Goal: Navigation & Orientation: Find specific page/section

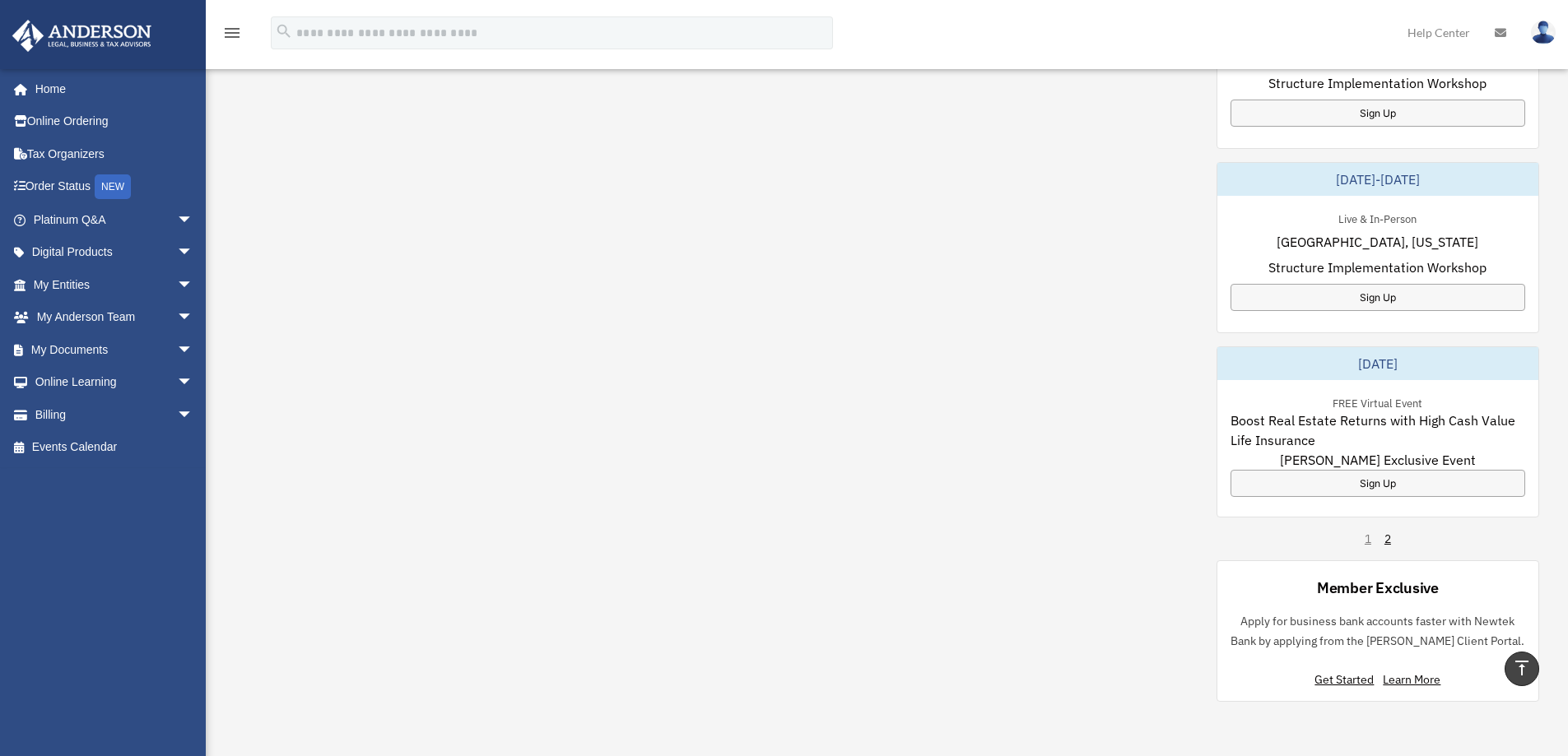
scroll to position [823, 0]
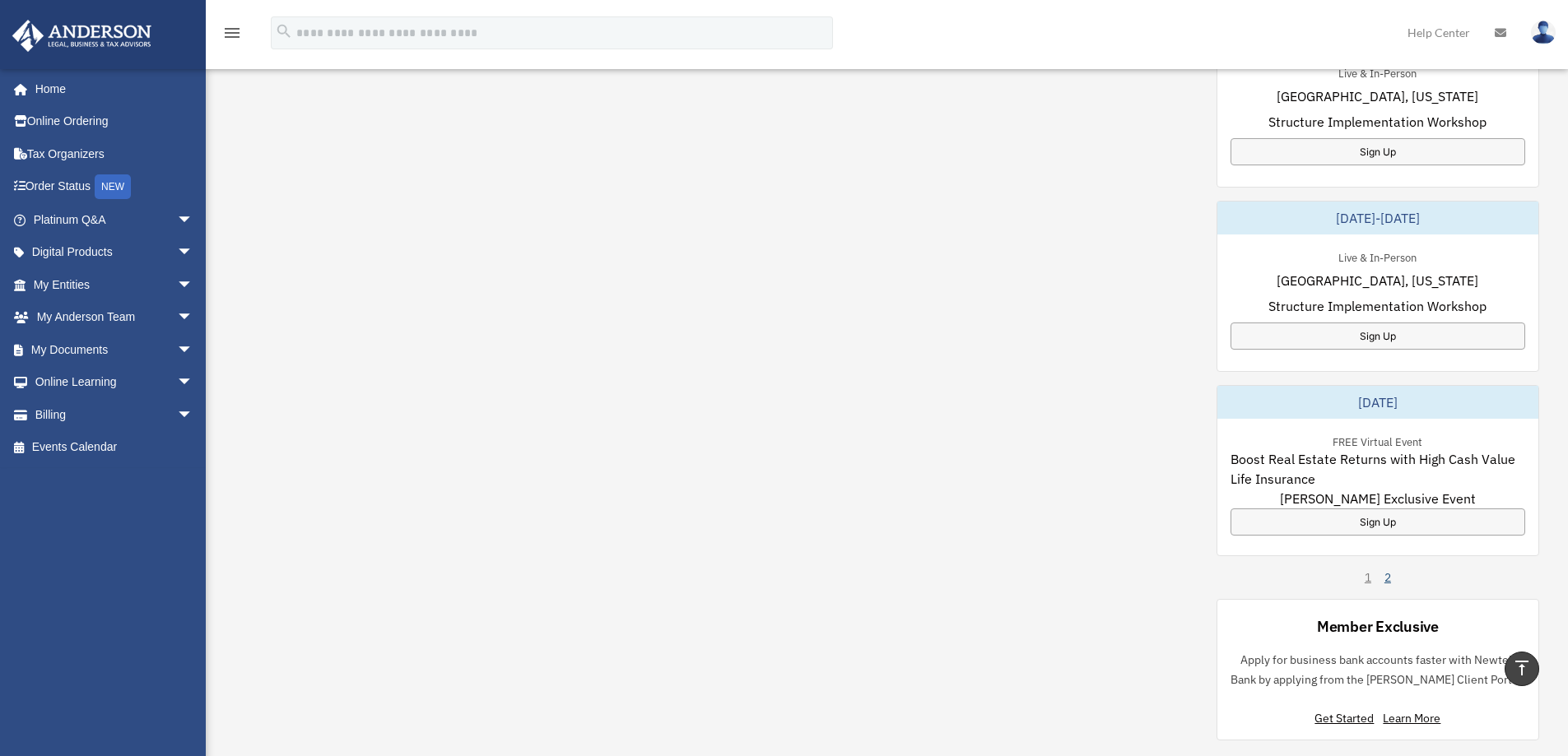
click at [1384, 577] on link "2" at bounding box center [1388, 577] width 7 height 16
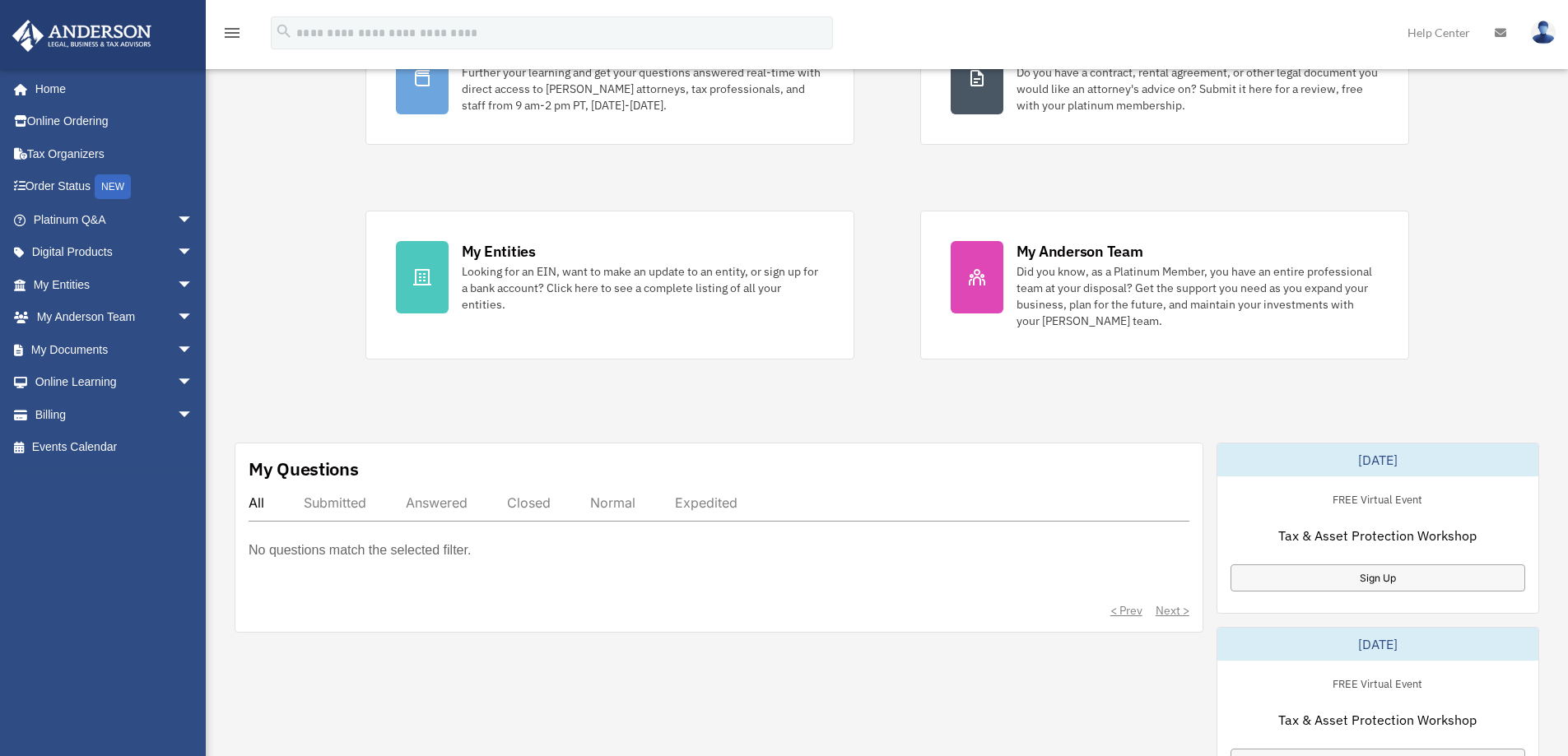
scroll to position [0, 0]
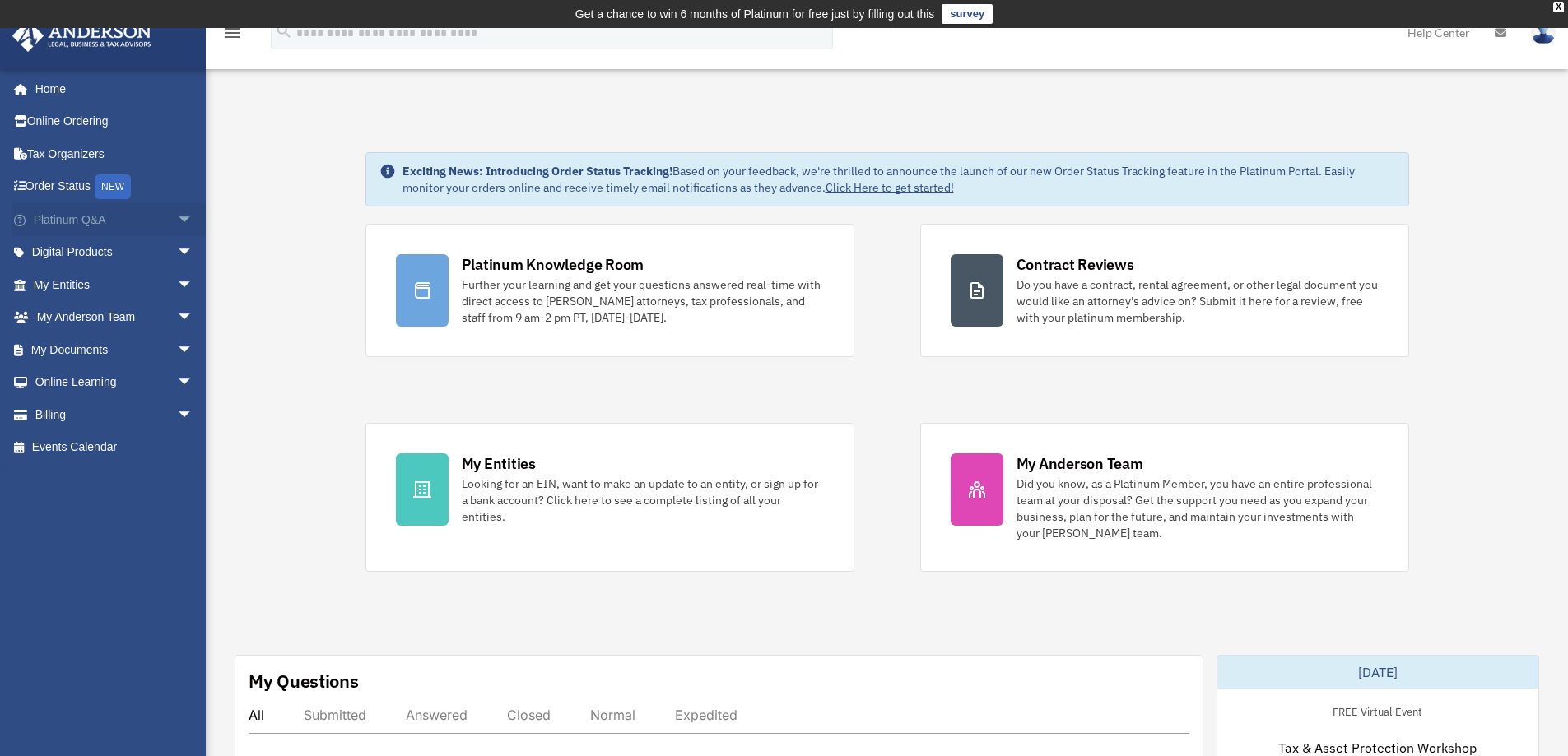
click at [177, 220] on span "arrow_drop_down" at bounding box center [193, 220] width 33 height 33
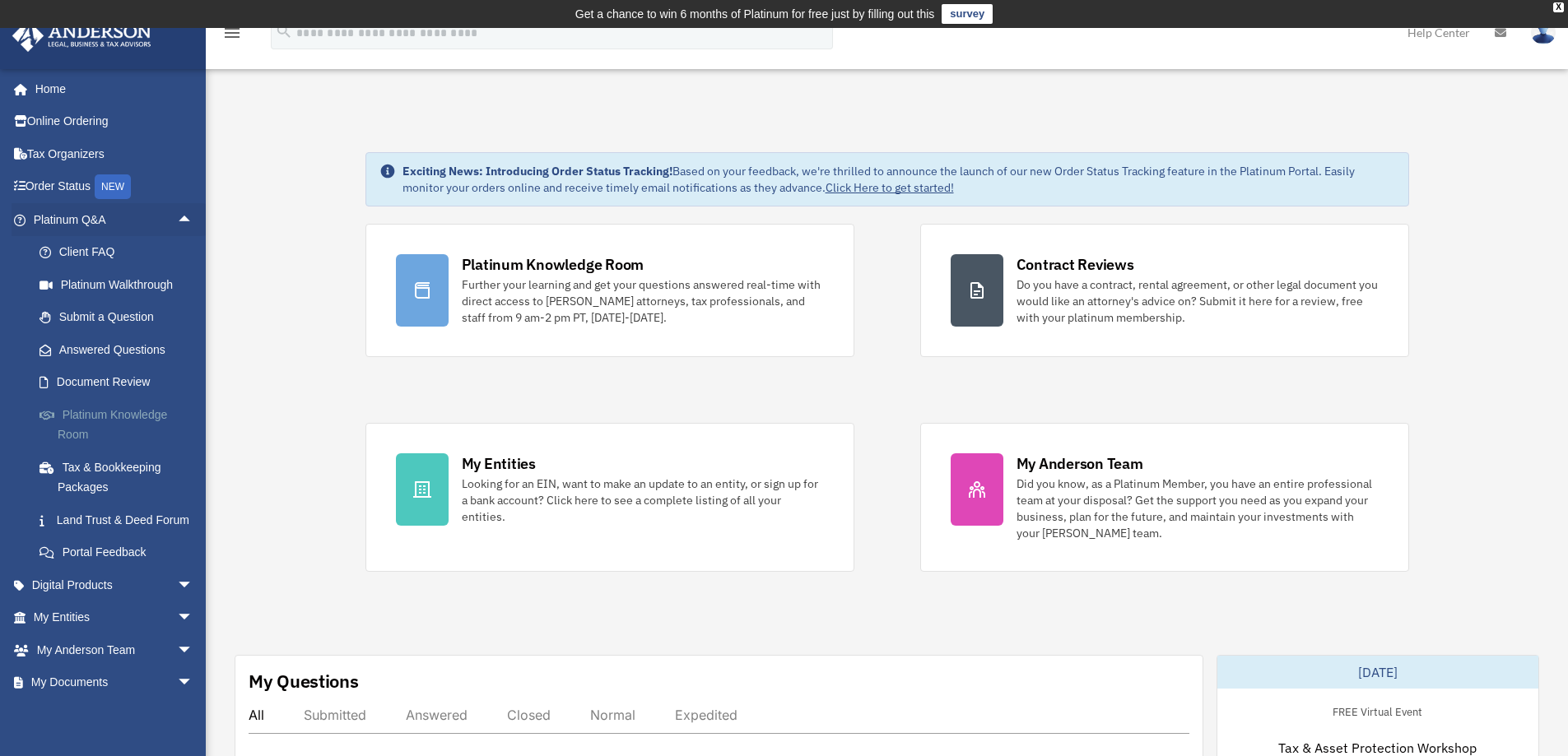
click at [122, 419] on link "Platinum Knowledge Room" at bounding box center [120, 425] width 195 height 53
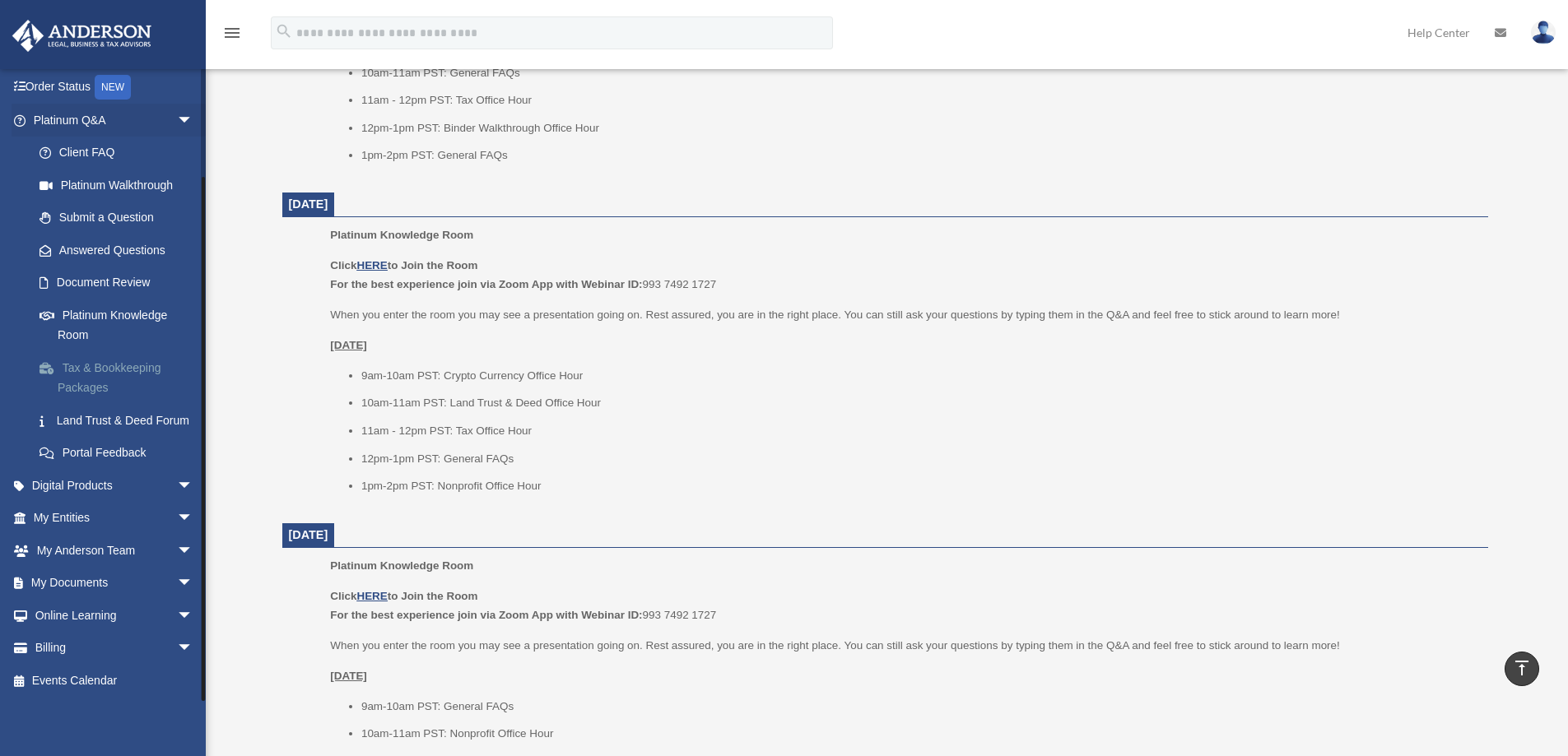
scroll to position [987, 0]
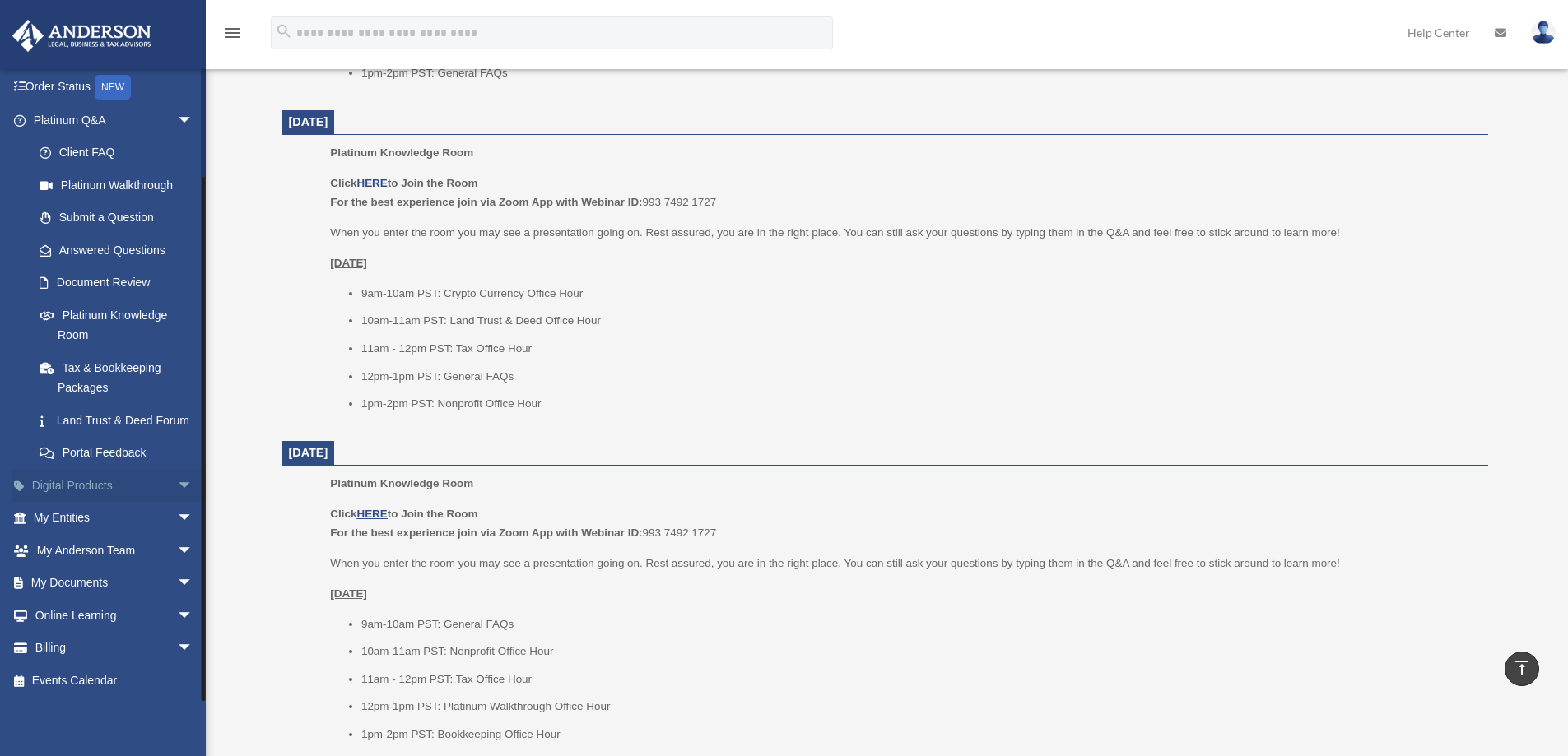
click at [177, 486] on span "arrow_drop_down" at bounding box center [193, 485] width 33 height 33
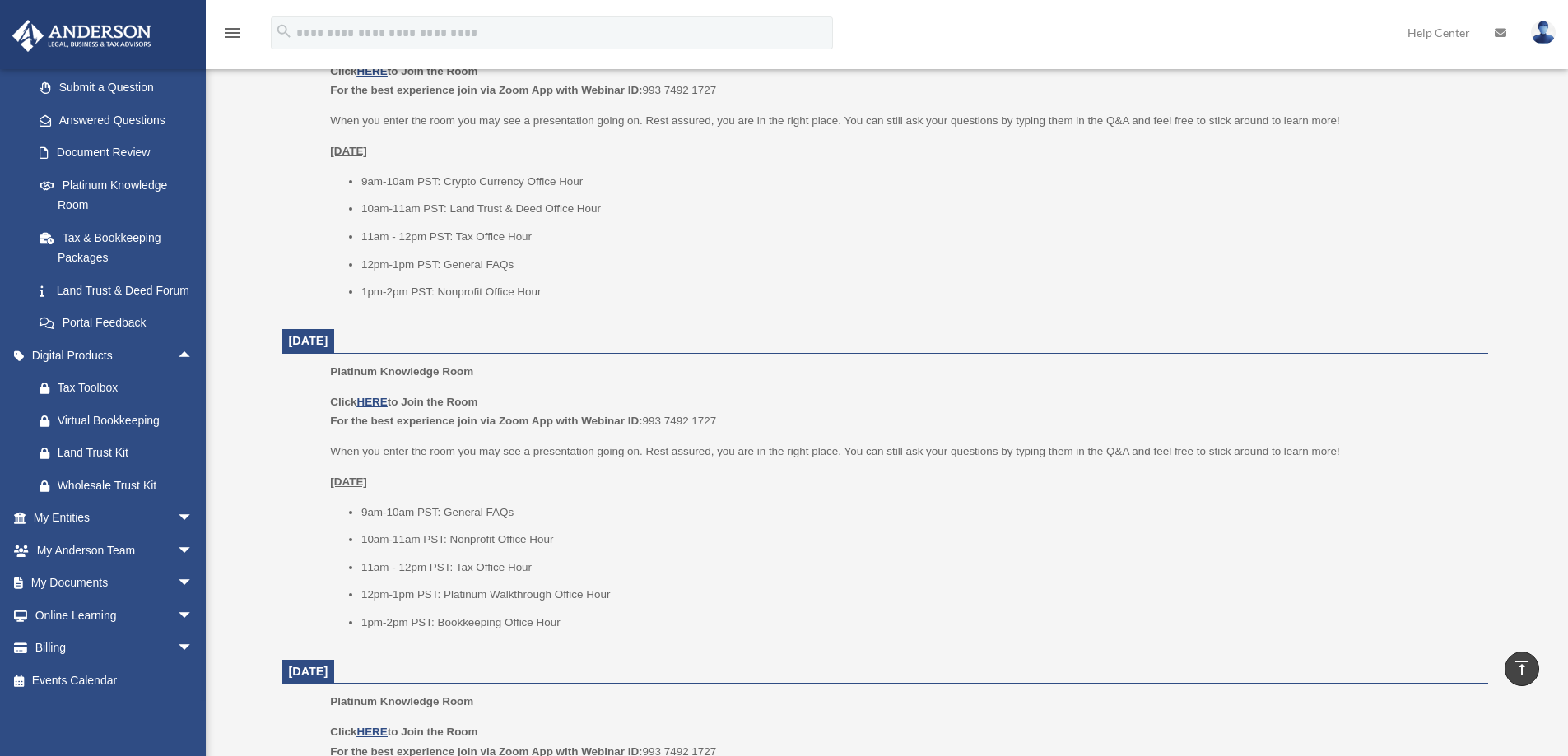
scroll to position [1070, 0]
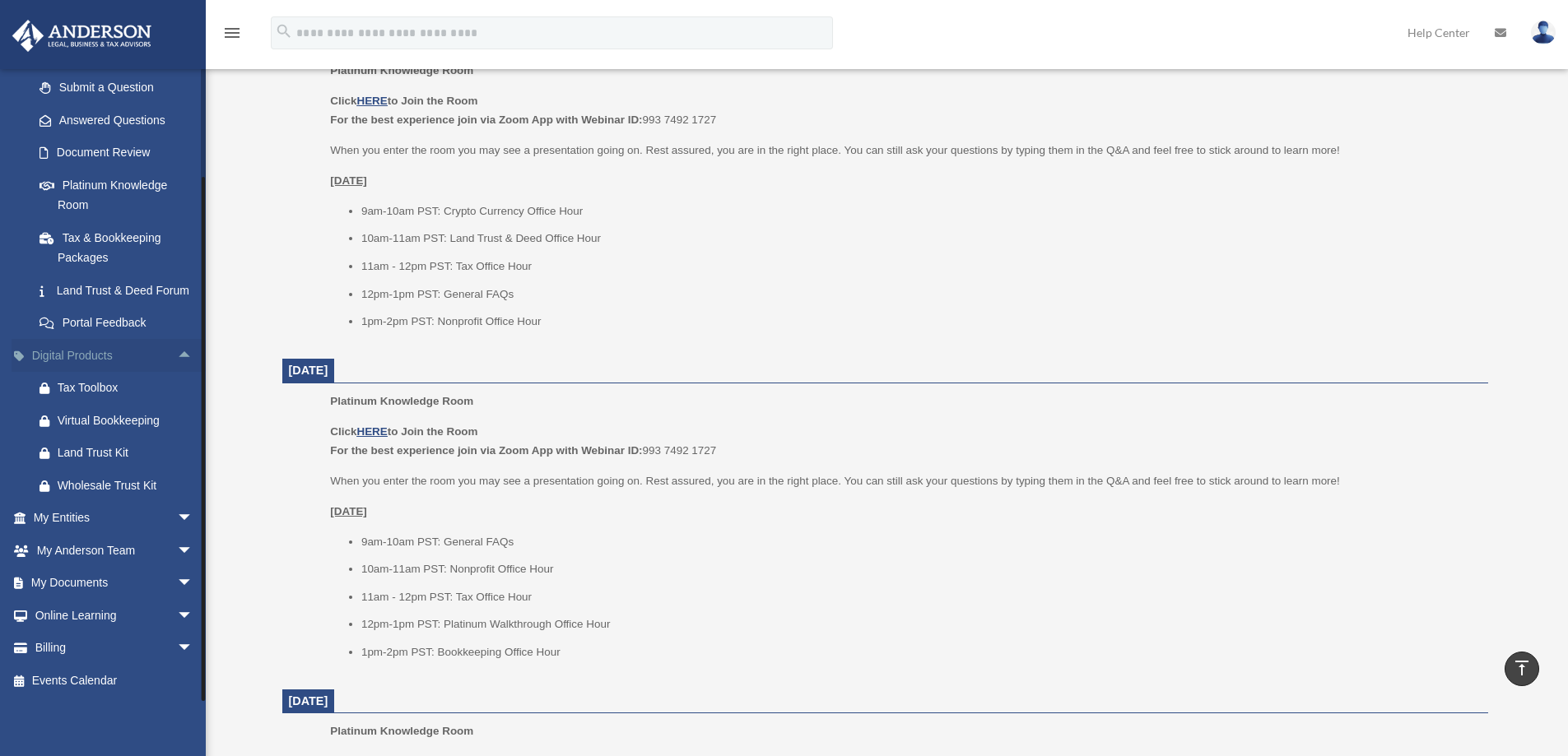
click at [177, 353] on span "arrow_drop_up" at bounding box center [193, 355] width 33 height 33
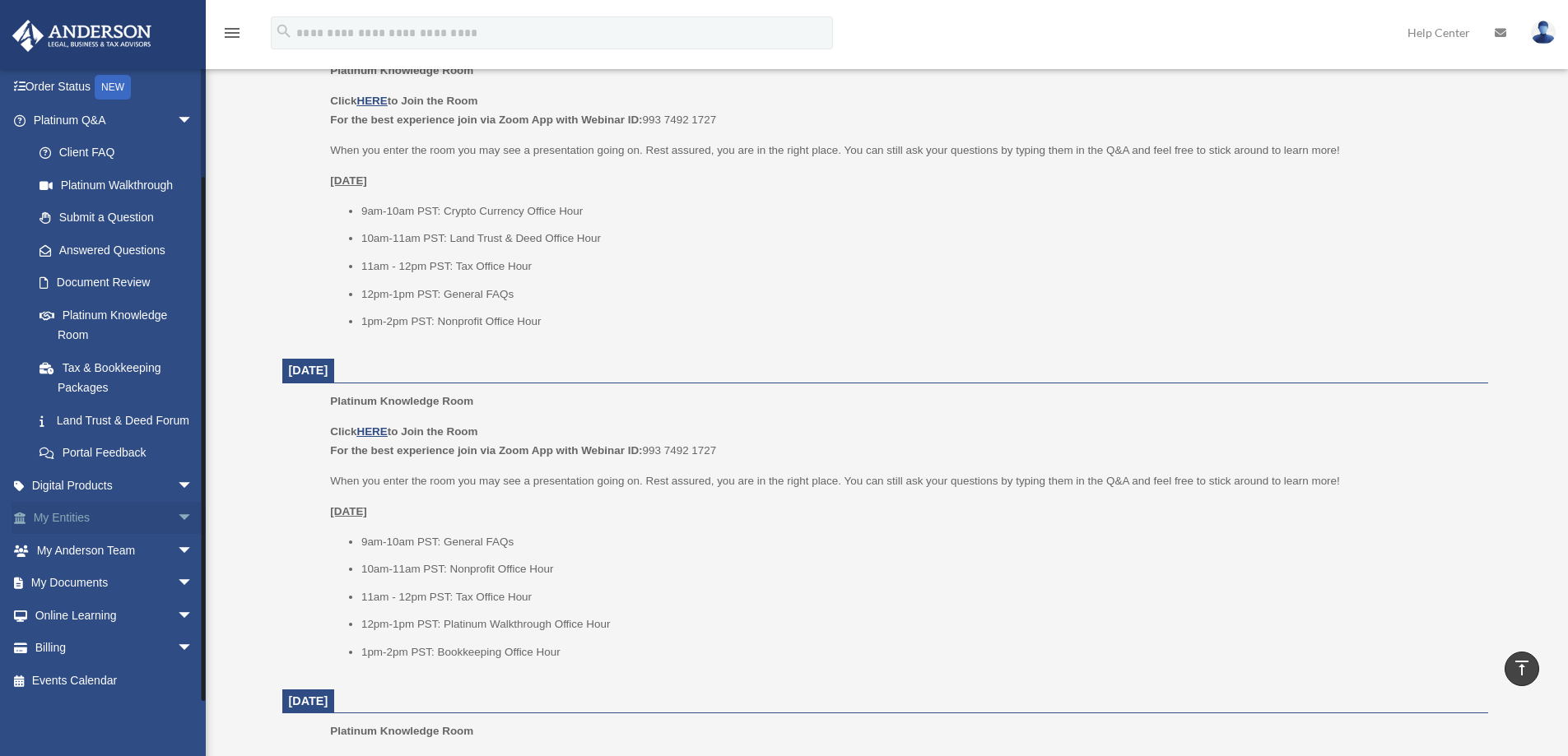
click at [177, 519] on span "arrow_drop_down" at bounding box center [193, 519] width 33 height 33
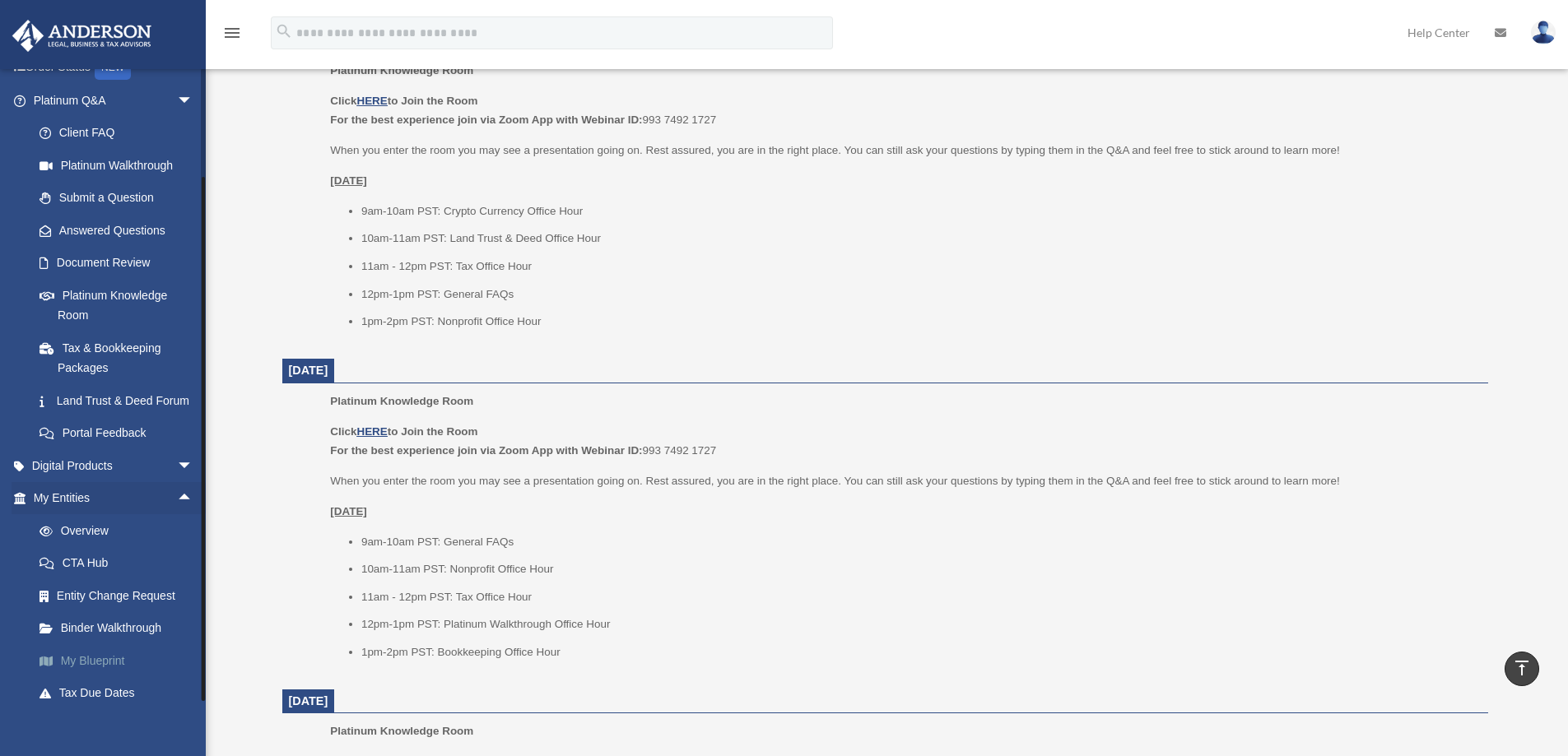
click at [103, 677] on link "My Blueprint" at bounding box center [120, 660] width 195 height 33
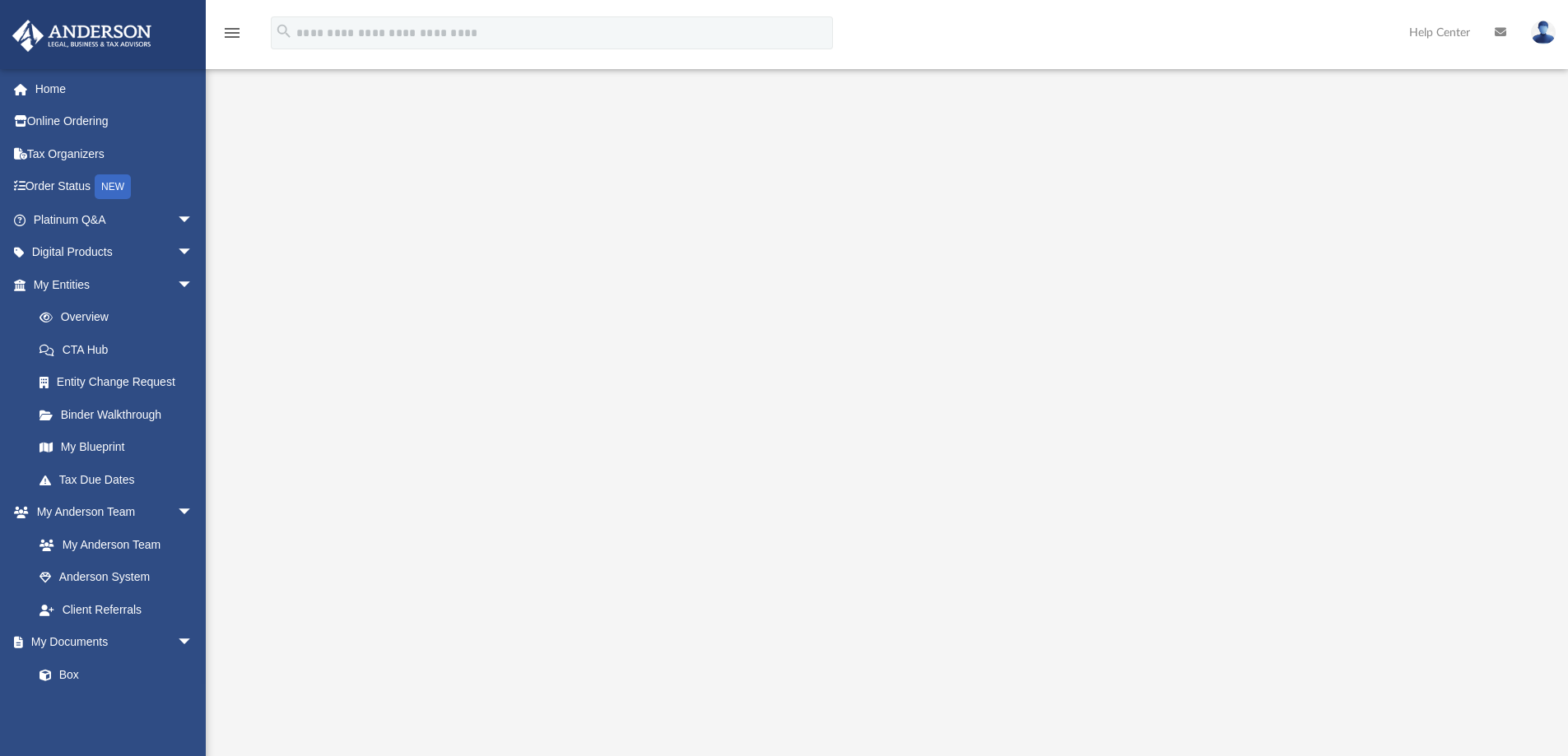
scroll to position [82, 0]
click at [177, 641] on span "arrow_drop_down" at bounding box center [193, 642] width 33 height 33
click at [177, 637] on span "arrow_drop_up" at bounding box center [193, 642] width 33 height 33
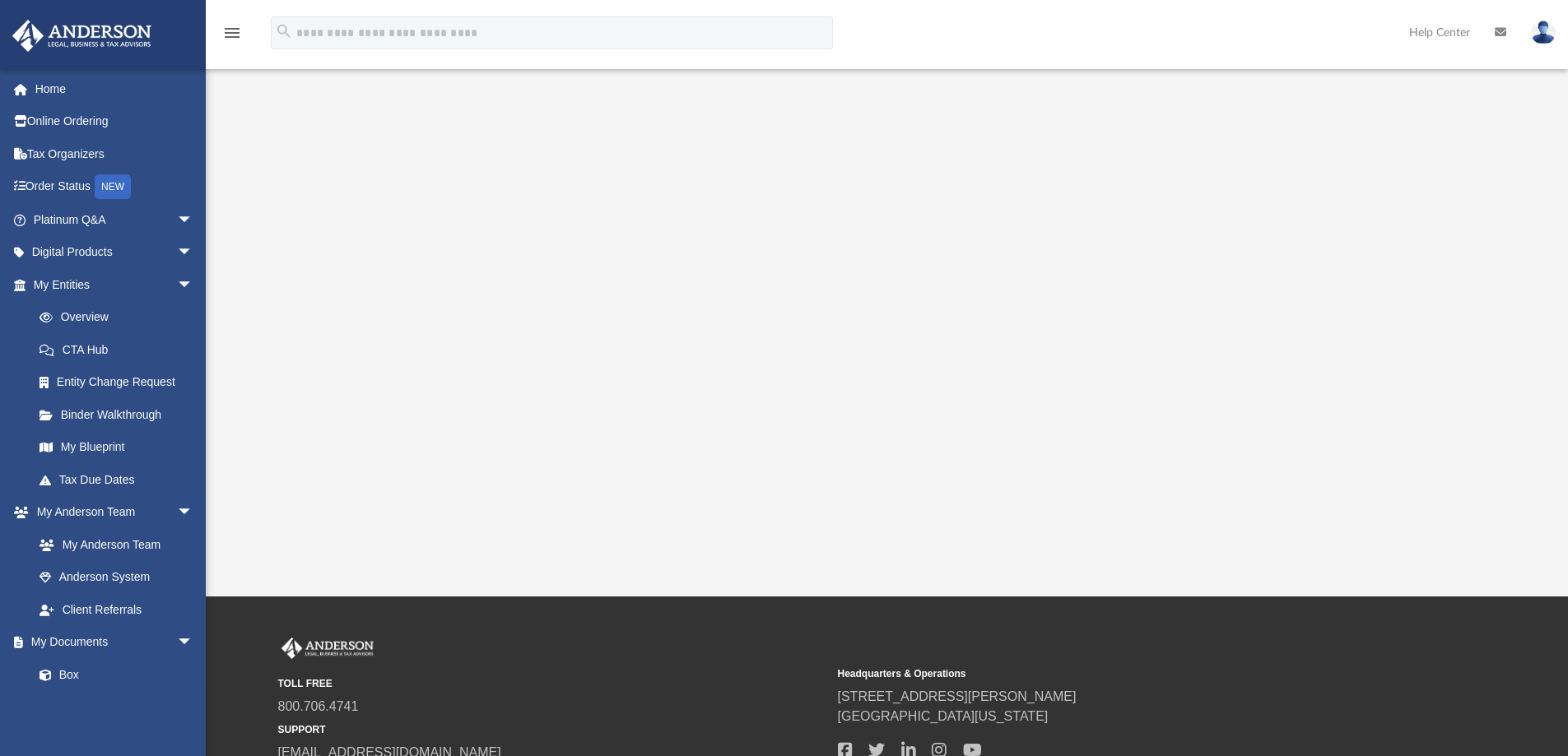
scroll to position [401, 0]
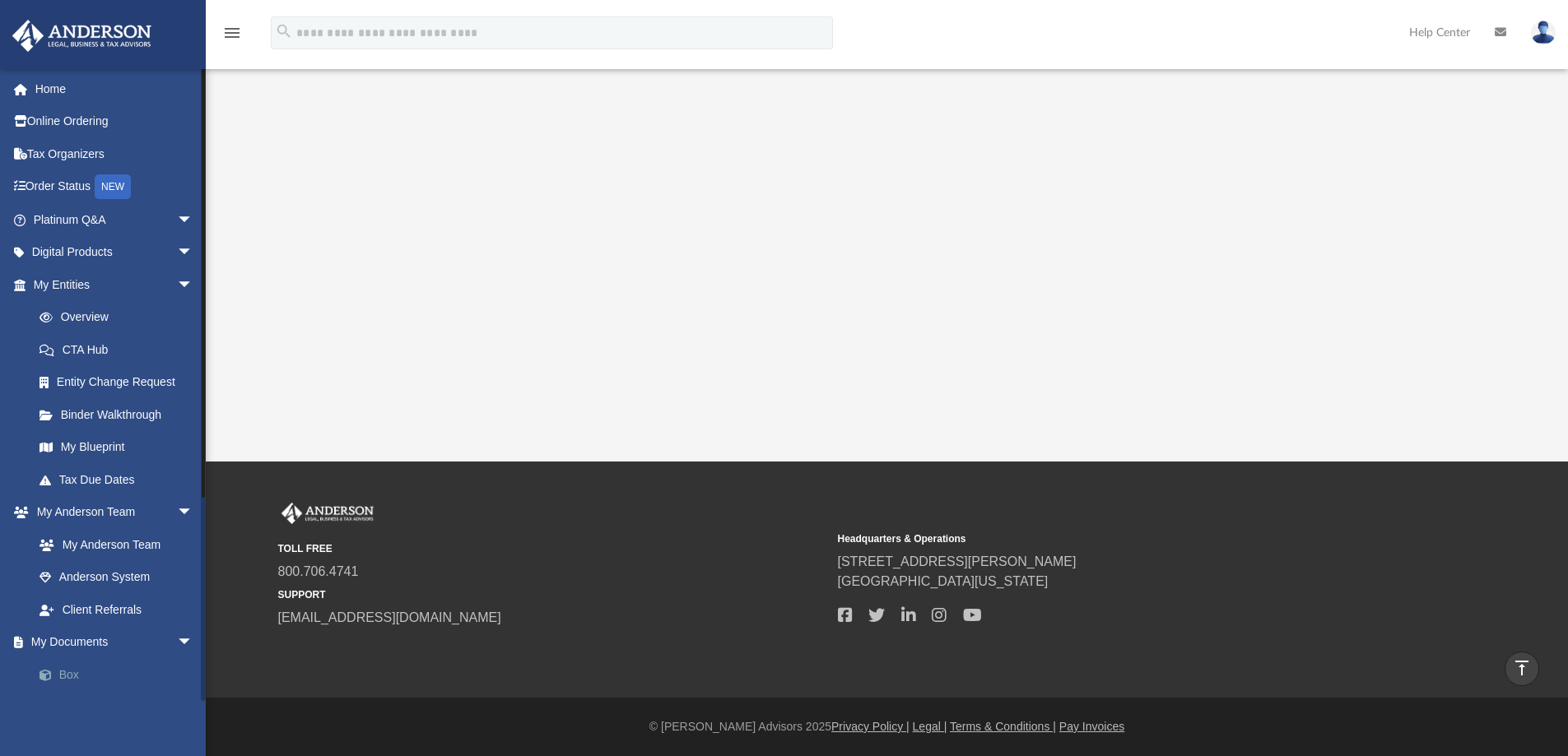
click at [75, 671] on link "Box" at bounding box center [120, 675] width 195 height 33
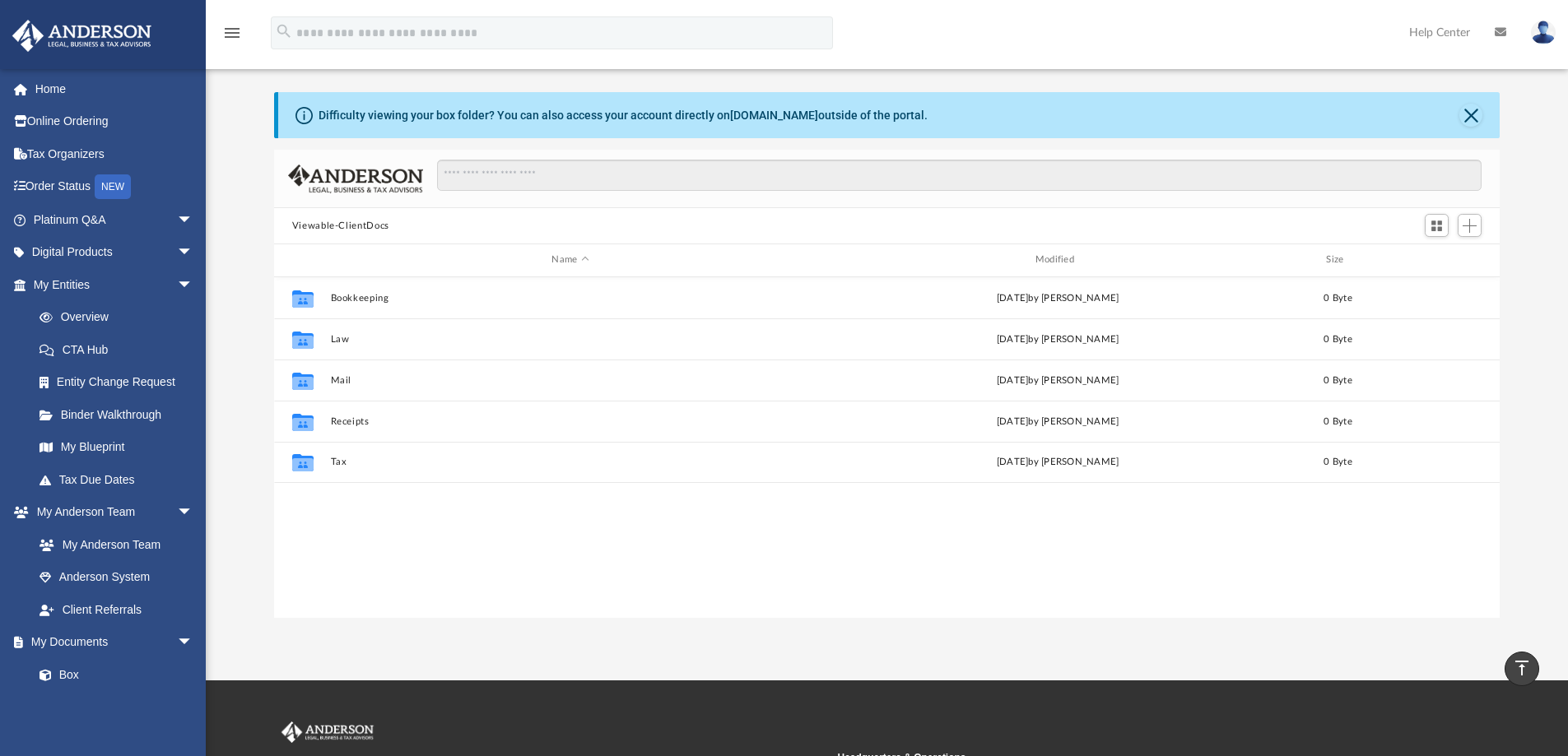
scroll to position [22, 0]
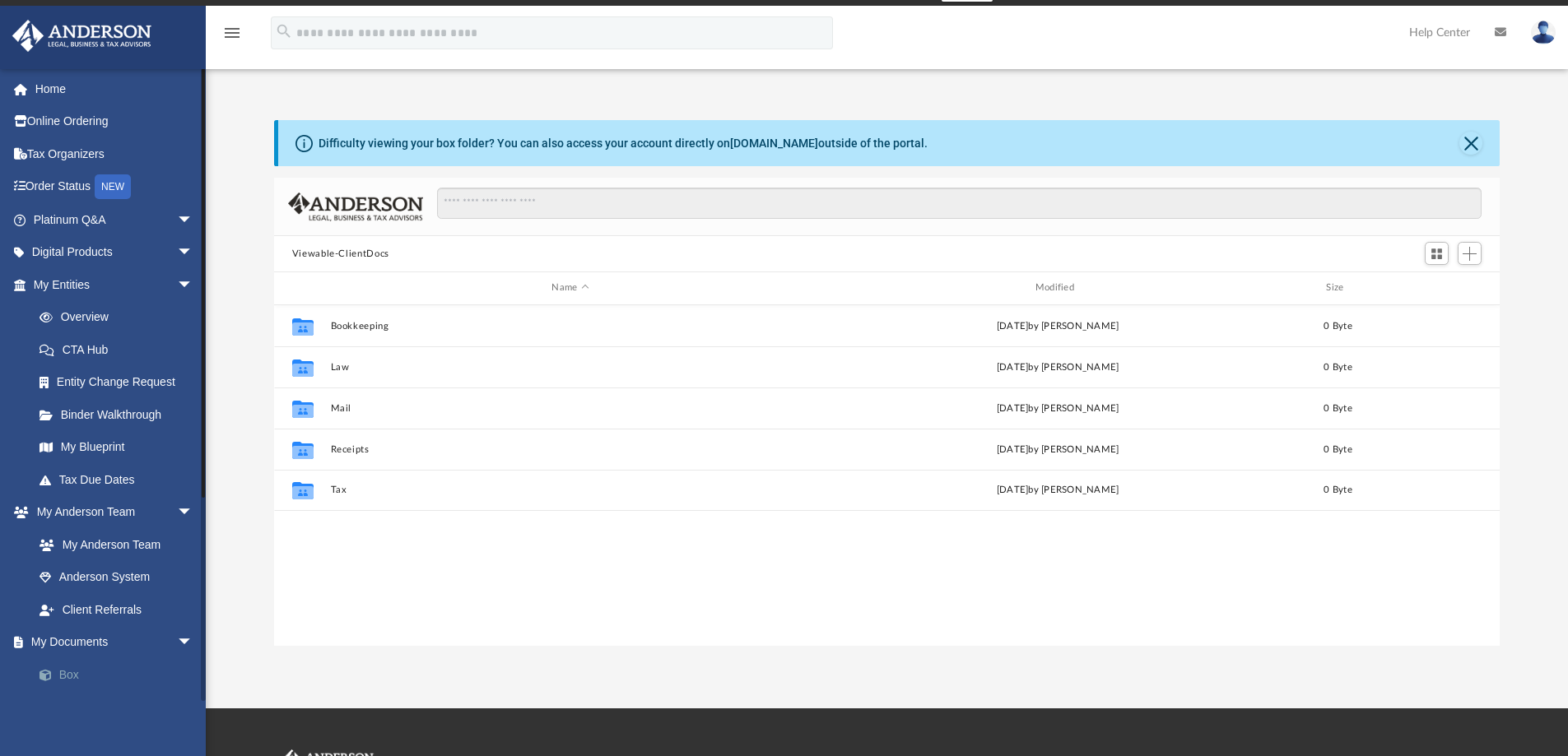
click at [129, 674] on link "Box" at bounding box center [120, 675] width 195 height 33
click at [235, 436] on div "Difficulty viewing your box folder? You can also access your account directly o…" at bounding box center [887, 383] width 1362 height 525
